Goal: Transaction & Acquisition: Purchase product/service

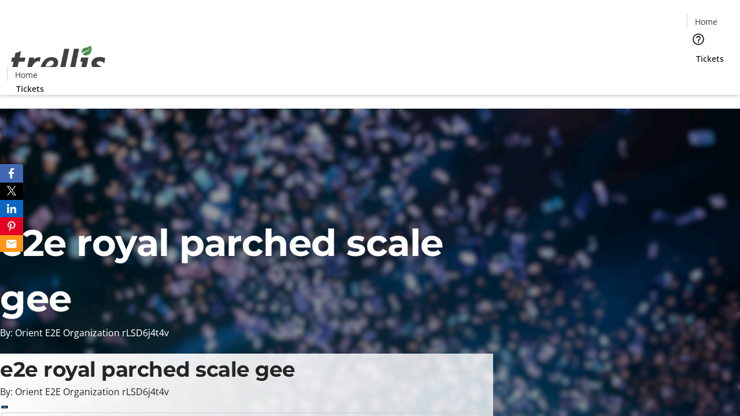
click at [696, 53] on span "Tickets" at bounding box center [710, 59] width 28 height 12
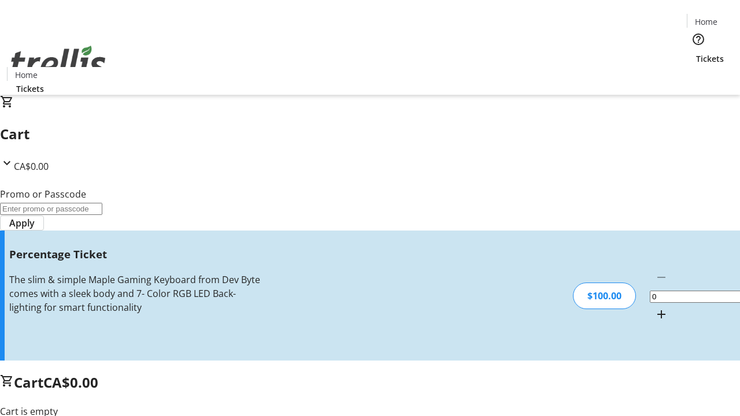
click at [655, 308] on mat-icon "Increment by one" at bounding box center [662, 315] width 14 height 14
type input "1"
type input "BAR"
